Goal: Check status: Check status

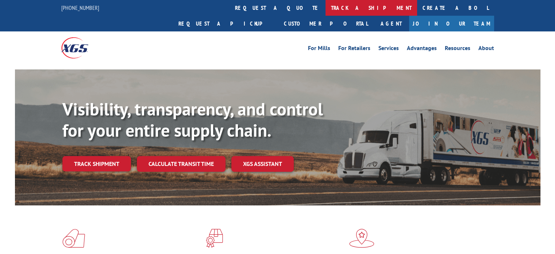
click at [326, 13] on link "track a shipment" at bounding box center [372, 8] width 92 height 16
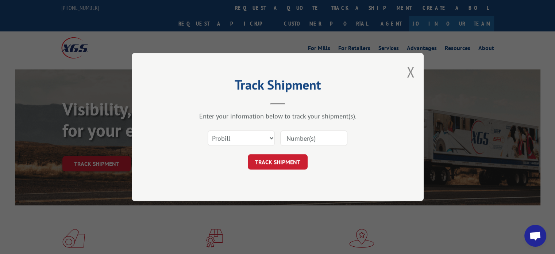
click at [308, 137] on input at bounding box center [313, 137] width 67 height 15
paste input "15963452"
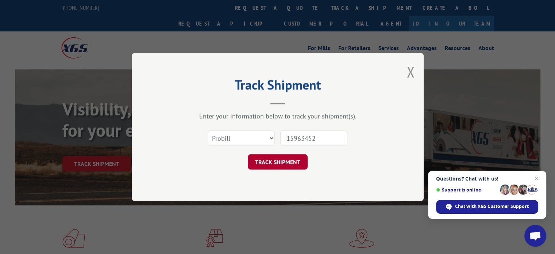
type input "15963452"
click at [299, 158] on button "TRACK SHIPMENT" at bounding box center [278, 161] width 60 height 15
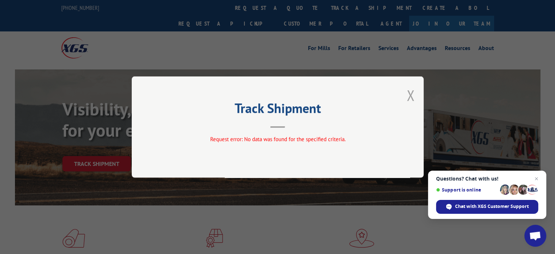
click at [412, 95] on button "Close modal" at bounding box center [411, 94] width 8 height 19
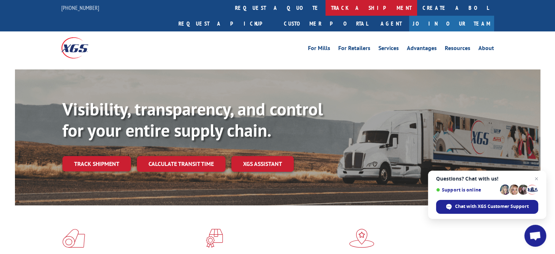
click at [326, 14] on link "track a shipment" at bounding box center [372, 8] width 92 height 16
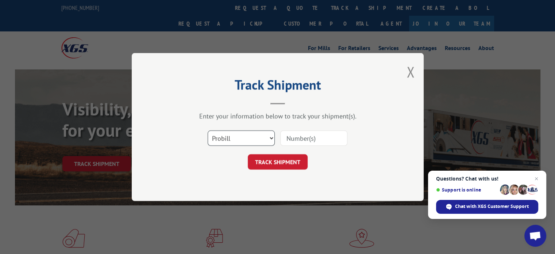
click at [272, 134] on select "Select category... Probill BOL PO" at bounding box center [241, 137] width 67 height 15
select select "bol"
click at [208, 130] on select "Select category... Probill BOL PO" at bounding box center [241, 137] width 67 height 15
click at [313, 143] on input at bounding box center [313, 137] width 67 height 15
type input "15963452"
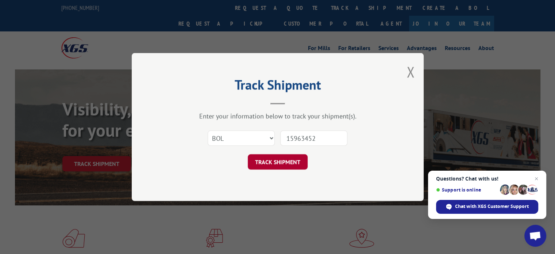
click at [288, 158] on button "TRACK SHIPMENT" at bounding box center [278, 161] width 60 height 15
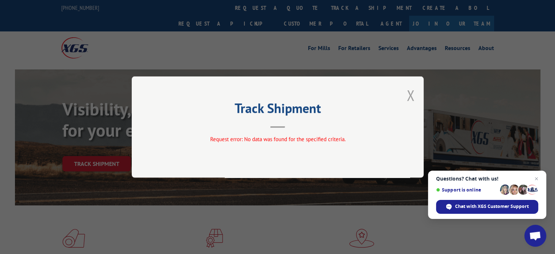
click at [414, 94] on button "Close modal" at bounding box center [411, 94] width 8 height 19
